Goal: Information Seeking & Learning: Learn about a topic

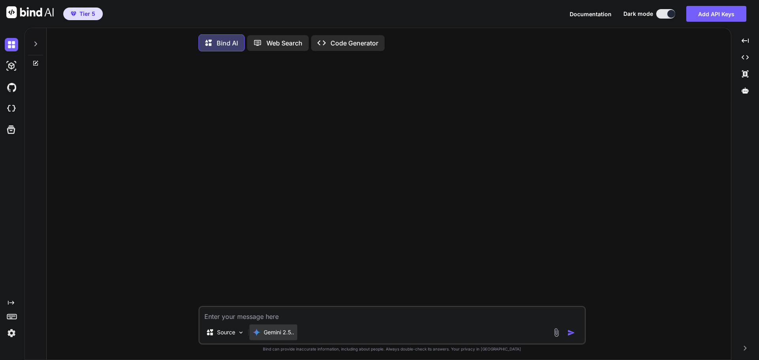
click at [289, 334] on p "Gemini 2.5.." at bounding box center [279, 332] width 30 height 8
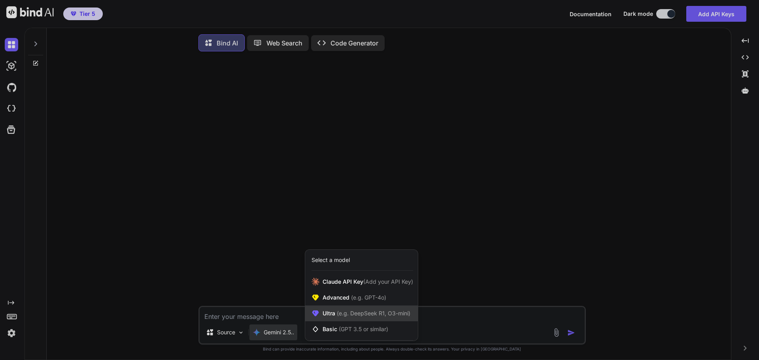
click at [382, 314] on span "(e.g. DeepSeek R1, O3-mini)" at bounding box center [372, 313] width 75 height 7
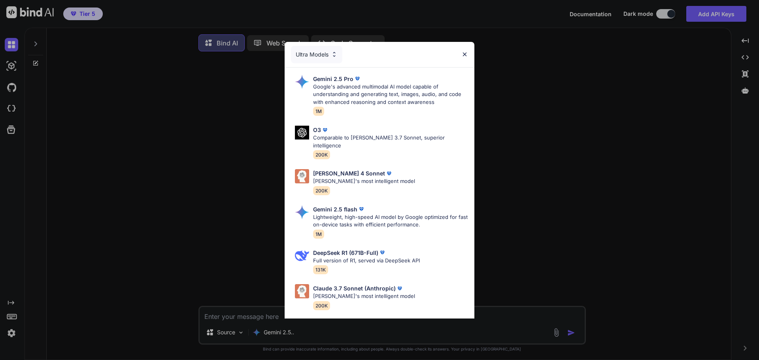
click at [568, 128] on div "Ultra Models Gemini 2.5 Pro Google's advanced multimodal AI model capable of un…" at bounding box center [379, 180] width 759 height 360
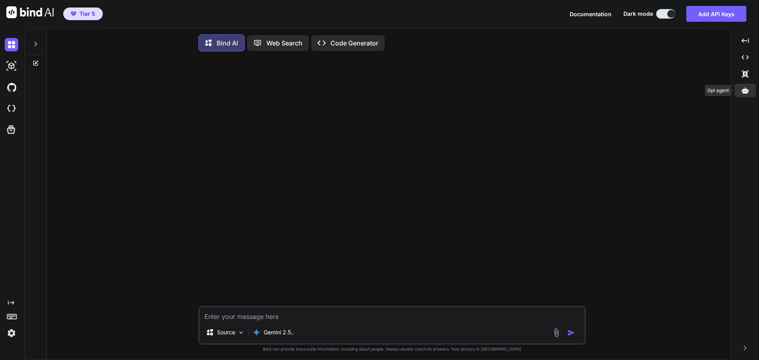
click at [750, 93] on div at bounding box center [744, 90] width 21 height 13
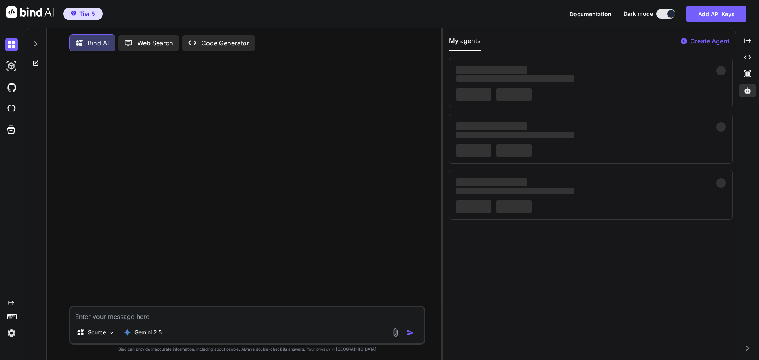
click at [36, 42] on icon at bounding box center [35, 44] width 6 height 6
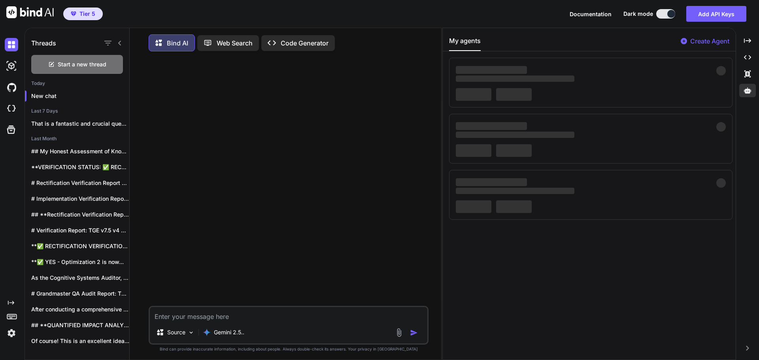
click at [119, 41] on icon at bounding box center [120, 43] width 6 height 6
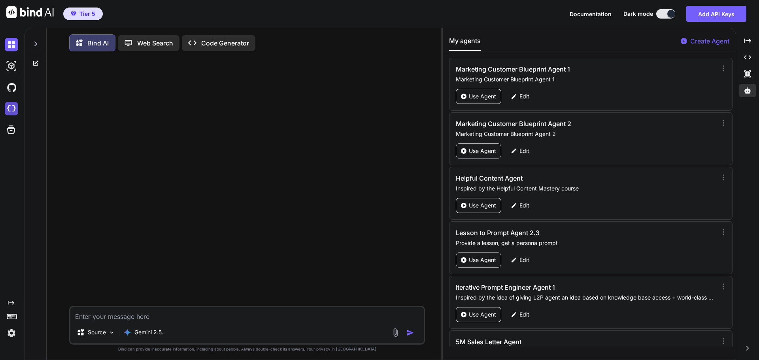
click at [13, 108] on img at bounding box center [11, 108] width 13 height 13
click at [154, 333] on p "Gemini 2.5.." at bounding box center [149, 332] width 30 height 8
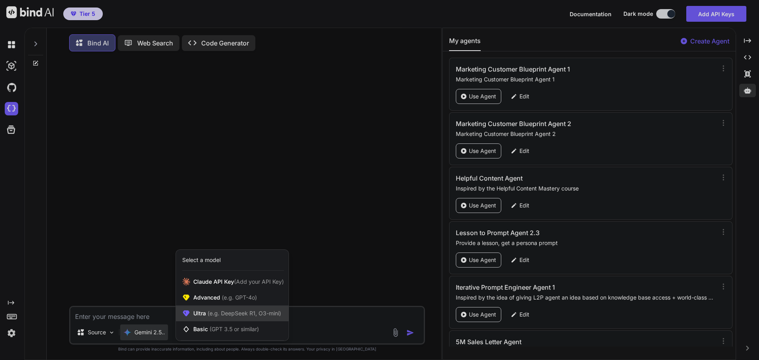
click at [188, 317] on icon at bounding box center [186, 313] width 8 height 8
type textarea "x"
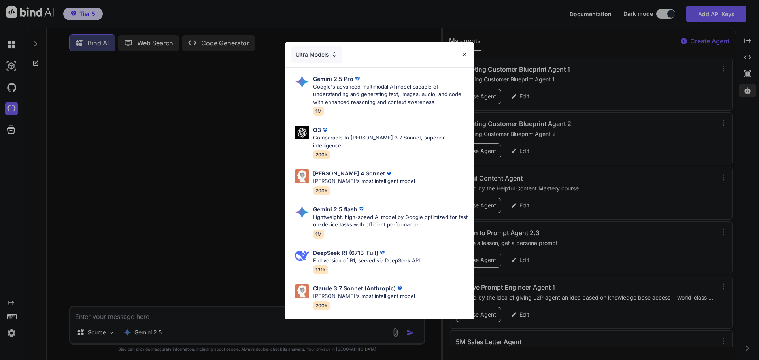
click at [235, 154] on div "Ultra Models Gemini 2.5 Pro Google's advanced multimodal AI model capable of un…" at bounding box center [379, 180] width 759 height 360
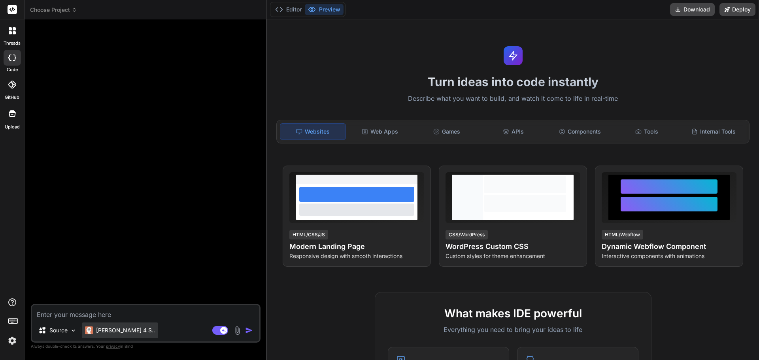
click at [115, 335] on div "Claude 4 S.." at bounding box center [120, 330] width 76 height 16
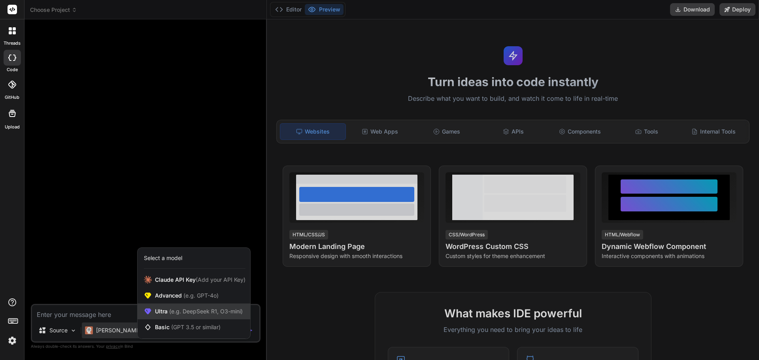
click at [201, 310] on span "(e.g. DeepSeek R1, O3-mini)" at bounding box center [205, 311] width 75 height 7
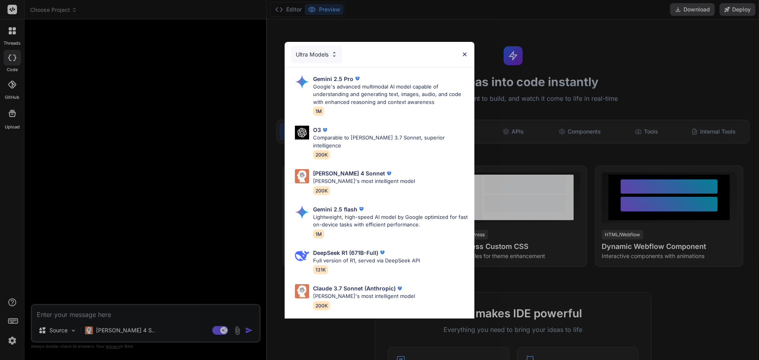
drag, startPoint x: 238, startPoint y: 241, endPoint x: 153, endPoint y: 266, distance: 88.5
click at [208, 254] on div "Ultra Models Gemini 2.5 Pro Google's advanced multimodal AI model capable of un…" at bounding box center [379, 180] width 759 height 360
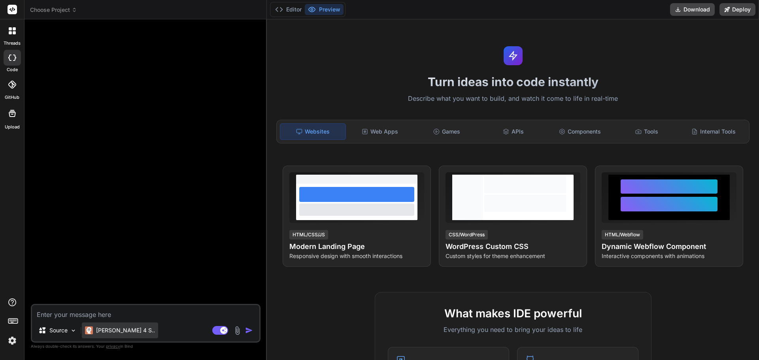
click at [115, 331] on p "Claude 4 S.." at bounding box center [125, 330] width 59 height 8
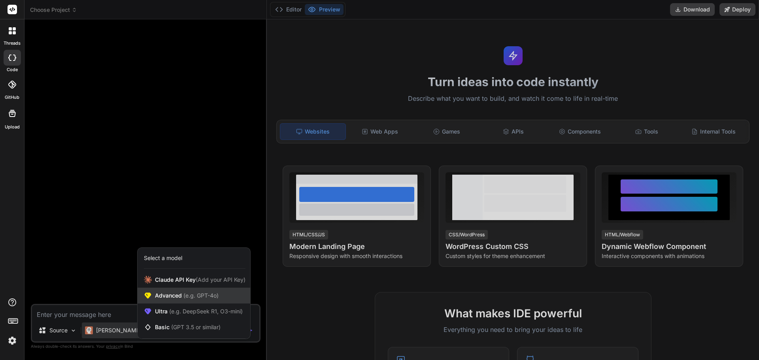
click at [180, 295] on span "Advanced (e.g. GPT-4o)" at bounding box center [187, 296] width 64 height 8
type textarea "x"
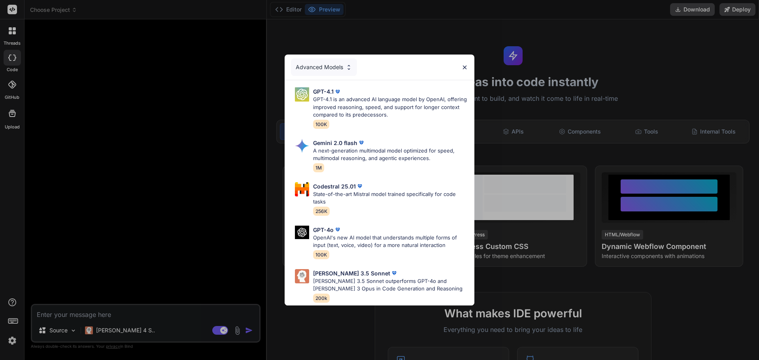
click at [232, 174] on div "Advanced Models GPT-4.1 GPT-4.1 is an advanced AI language model by OpenAI, off…" at bounding box center [379, 180] width 759 height 360
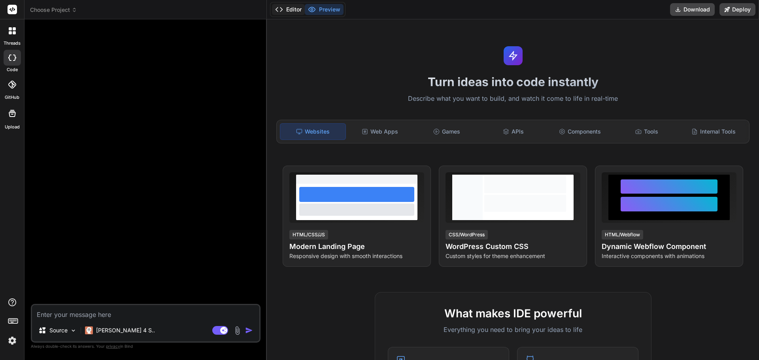
click at [285, 10] on button "Editor" at bounding box center [288, 9] width 33 height 11
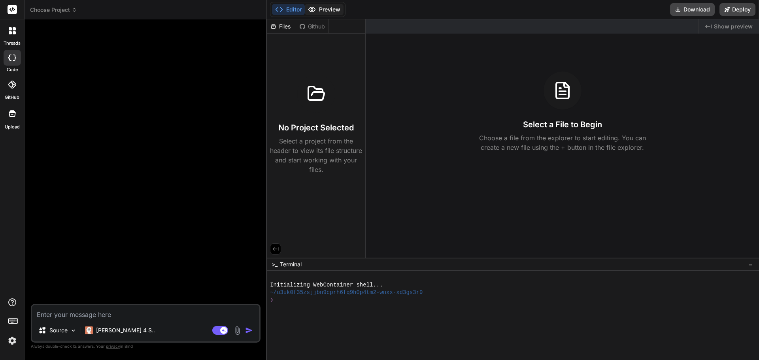
click at [331, 9] on button "Preview" at bounding box center [324, 9] width 39 height 11
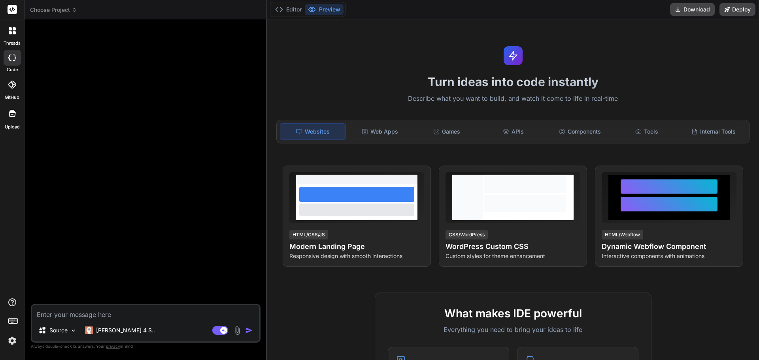
click at [13, 32] on icon at bounding box center [14, 32] width 3 height 3
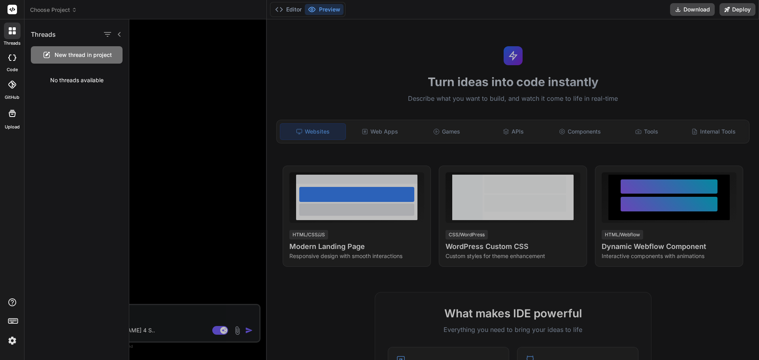
click at [13, 32] on icon at bounding box center [14, 32] width 3 height 3
click at [11, 37] on div at bounding box center [12, 31] width 17 height 17
click at [119, 32] on icon at bounding box center [119, 34] width 6 height 6
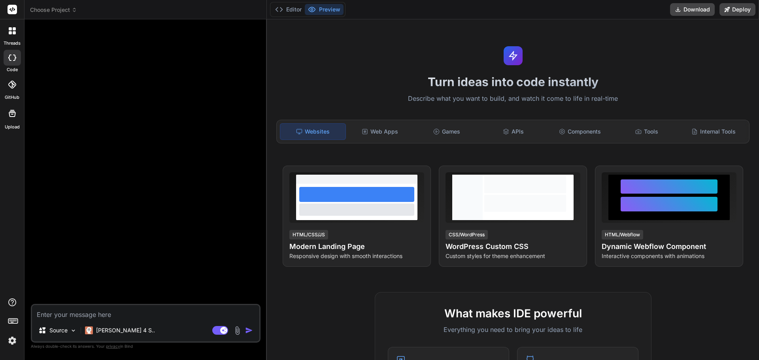
click at [13, 10] on icon at bounding box center [12, 9] width 6 height 5
